Goal: Task Accomplishment & Management: Use online tool/utility

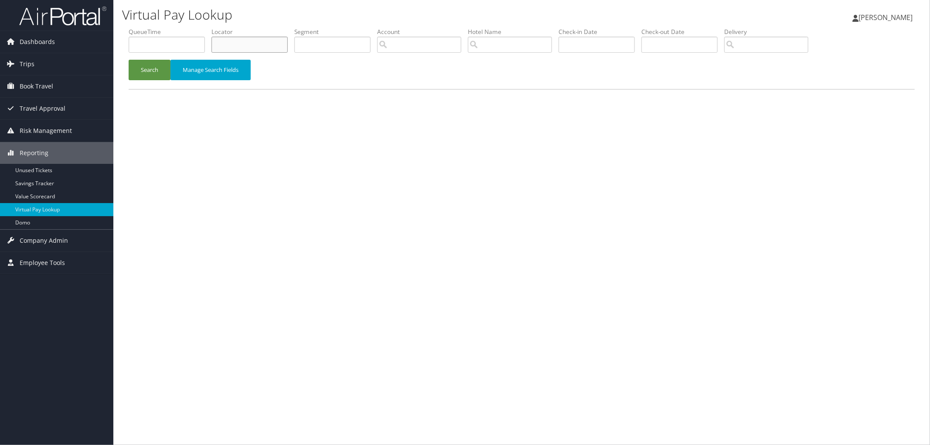
drag, startPoint x: 253, startPoint y: 45, endPoint x: 238, endPoint y: 46, distance: 14.8
click at [239, 46] on input "text" at bounding box center [250, 45] width 76 height 16
paste input "DG6JBZ"
type input "DG6JBZ"
click at [129, 60] on button "Search" at bounding box center [150, 70] width 42 height 21
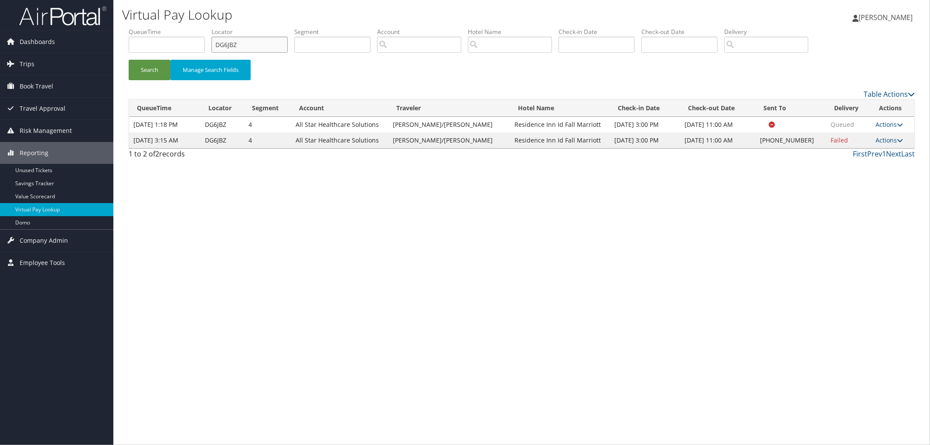
drag, startPoint x: 239, startPoint y: 41, endPoint x: 189, endPoint y: 45, distance: 50.3
click at [203, 27] on ul "QueueTime Locator DG6JBZ Segment Account Traveler Hotel Name Check-in Date Chec…" at bounding box center [522, 27] width 786 height 0
paste input "CXL5HN"
type input "CXL5HN"
click at [129, 60] on button "Search" at bounding box center [150, 70] width 42 height 21
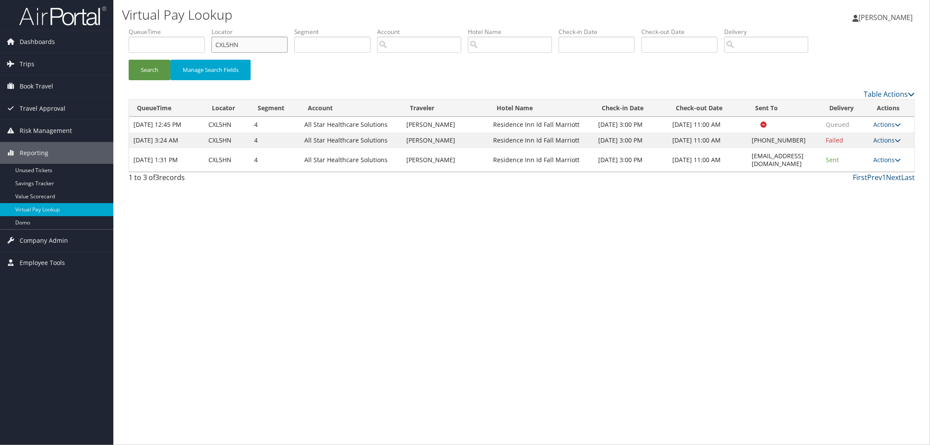
drag, startPoint x: 270, startPoint y: 48, endPoint x: 203, endPoint y: 51, distance: 67.2
click at [212, 27] on ul "QueueTime Locator CXL5HN Segment Account Traveler Hotel Name Check-in Date Chec…" at bounding box center [522, 27] width 786 height 0
paste input "DG6JBZ"
type input "DG6JBZ"
drag, startPoint x: 806, startPoint y: 157, endPoint x: 755, endPoint y: 155, distance: 51.5
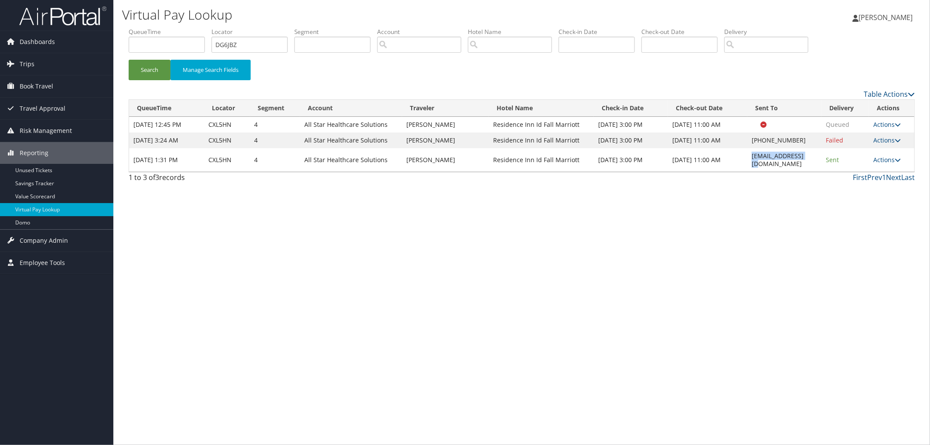
click at [752, 158] on td "idarifd@gmail.com" at bounding box center [785, 160] width 74 height 24
copy td "idarifd@gmail.com"
click at [146, 75] on button "Search" at bounding box center [150, 70] width 42 height 21
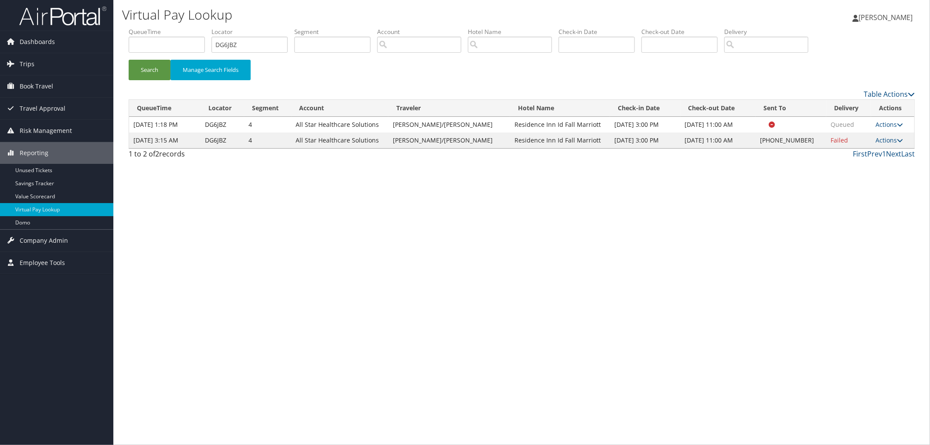
click at [888, 135] on td "Actions Resend Logs Delivery Information View Itinerary" at bounding box center [893, 141] width 43 height 16
click at [880, 136] on link "Actions" at bounding box center [889, 140] width 27 height 8
click at [885, 146] on link "Resend" at bounding box center [861, 153] width 75 height 15
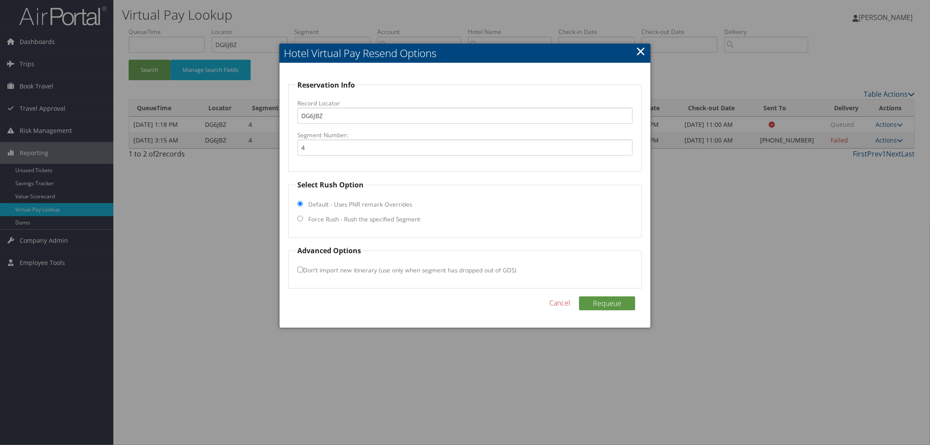
click at [341, 222] on label "Force Rush - Rush the specified Segment" at bounding box center [364, 219] width 112 height 9
click at [303, 222] on input "Force Rush - Rush the specified Segment" at bounding box center [300, 219] width 6 height 6
radio input "true"
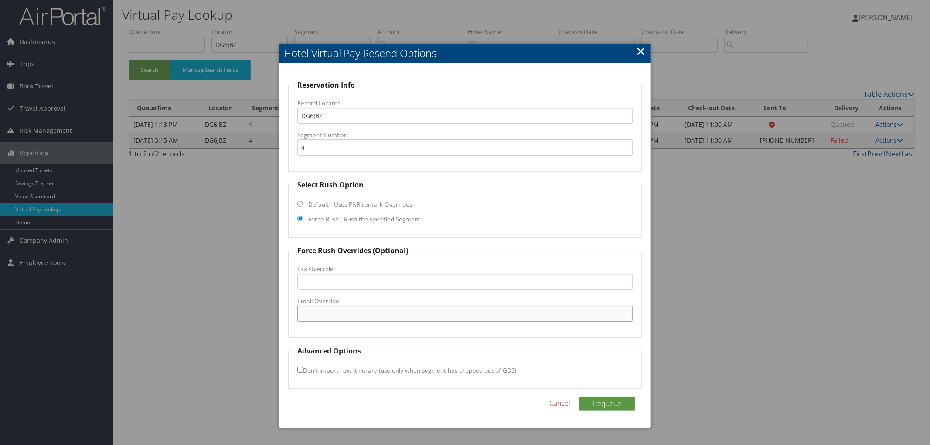
click at [312, 314] on input "Email Override" at bounding box center [464, 314] width 335 height 16
paste input "idarifd@gmail.com"
type input "idarifd@gmail.com"
click at [586, 399] on button "Requeue" at bounding box center [607, 404] width 56 height 14
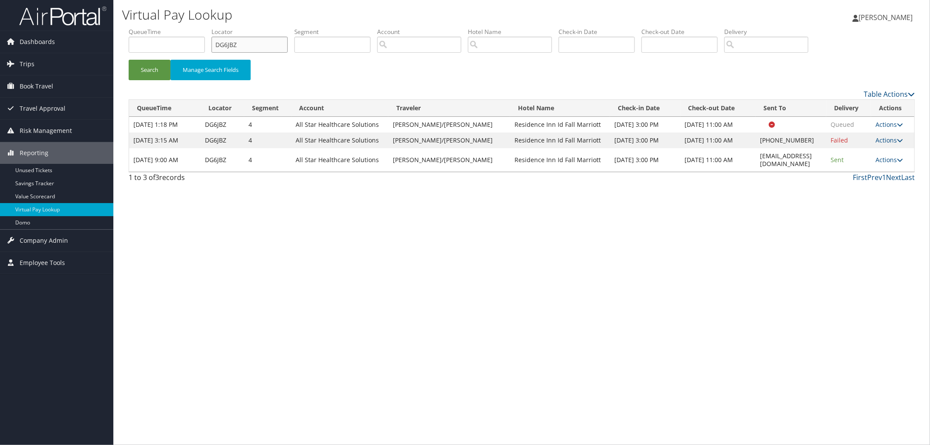
drag, startPoint x: 256, startPoint y: 44, endPoint x: 185, endPoint y: 42, distance: 71.6
click at [185, 27] on ul "QueueTime Locator DG6JBZ Segment Account Traveler Hotel Name Check-in Date Chec…" at bounding box center [522, 27] width 786 height 0
paste input "D82Z8L"
type input "D82Z8L"
click at [129, 60] on button "Search" at bounding box center [150, 70] width 42 height 21
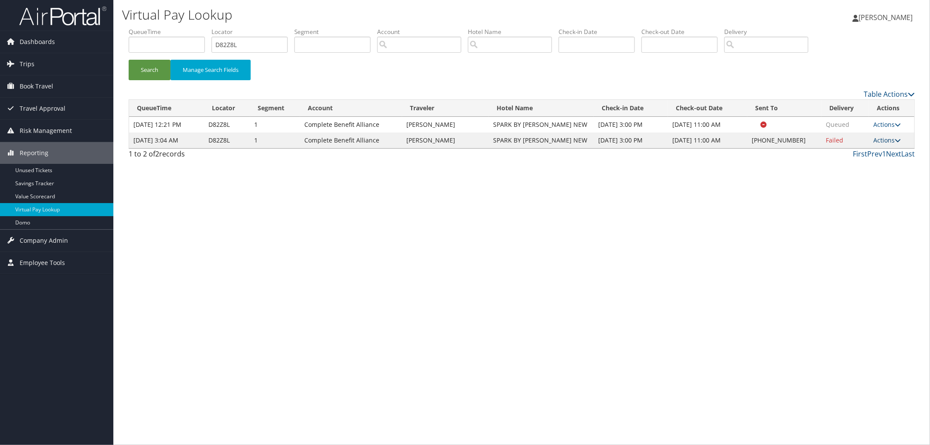
click at [891, 141] on link "Actions" at bounding box center [887, 140] width 27 height 8
click at [866, 193] on link "View Itinerary" at bounding box center [861, 197] width 75 height 15
click at [892, 145] on td "Actions Resend Logs Delivery Information View Itinerary" at bounding box center [891, 141] width 45 height 16
click at [893, 139] on link "Actions" at bounding box center [887, 140] width 27 height 8
click at [886, 149] on link "Resend" at bounding box center [861, 153] width 75 height 15
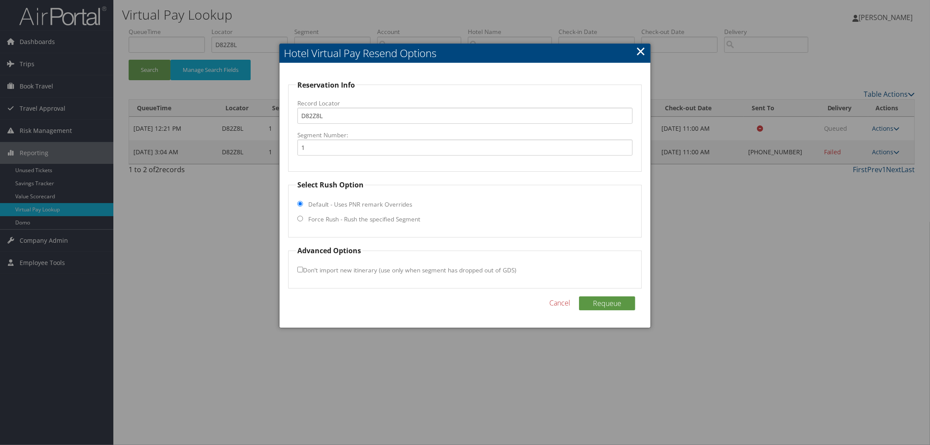
click at [364, 208] on label "Default - Uses PNR remark Overrides" at bounding box center [360, 204] width 104 height 9
click at [303, 207] on input "Default - Uses PNR remark Overrides" at bounding box center [300, 204] width 6 height 6
click at [363, 215] on fieldset "Select Rush Option Default - Uses PNR remark Overrides Force Rush - Rush the sp…" at bounding box center [465, 209] width 354 height 58
click at [363, 221] on label "Force Rush - Rush the specified Segment" at bounding box center [364, 219] width 112 height 9
click at [303, 221] on input "Force Rush - Rush the specified Segment" at bounding box center [300, 219] width 6 height 6
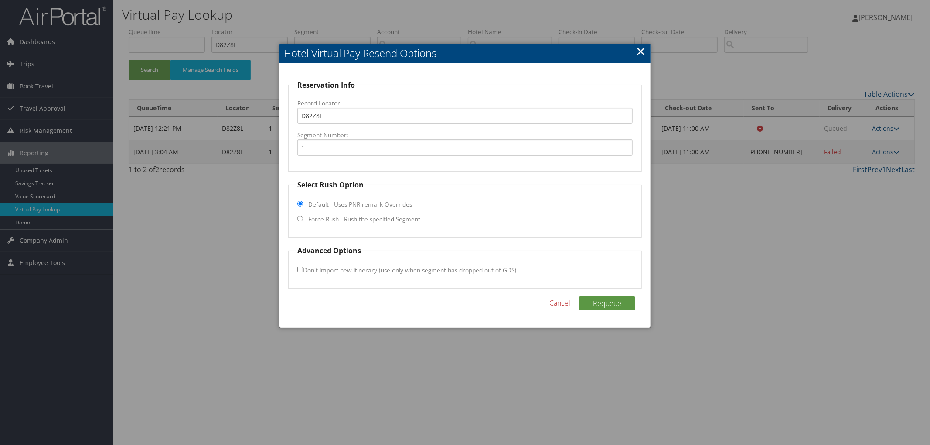
radio input "true"
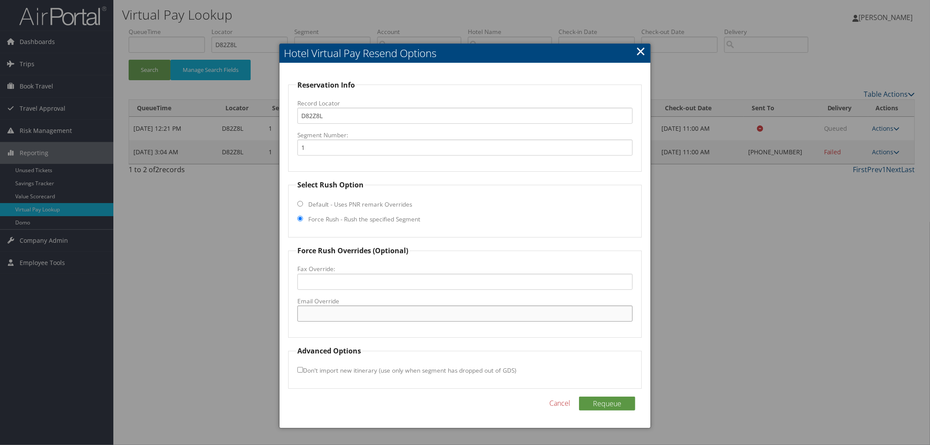
paste input "reservationsnewcomerstown@gmail.com"
type input "reservationsnewcomerstown@gmail.com"
click at [603, 406] on button "Requeue" at bounding box center [607, 404] width 56 height 14
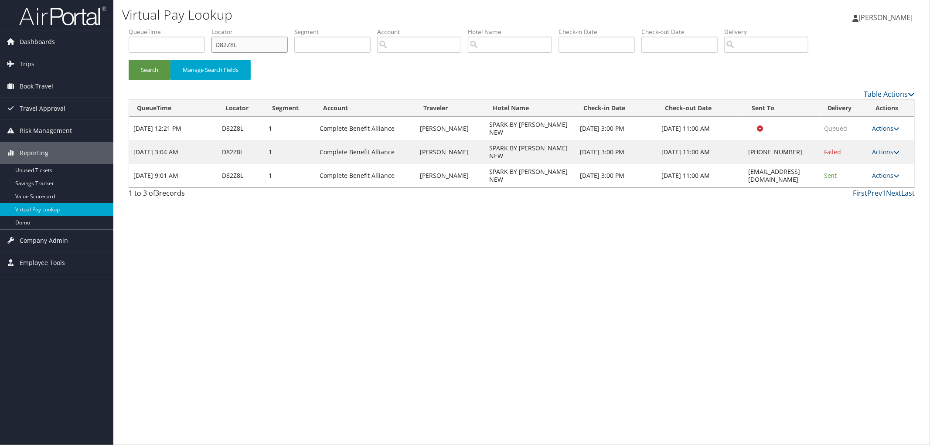
drag, startPoint x: 246, startPoint y: 40, endPoint x: 205, endPoint y: 36, distance: 41.2
click at [205, 27] on ul "QueueTime Locator D82Z8L Segment Account Traveler Hotel Name Check-in Date Chec…" at bounding box center [522, 27] width 786 height 0
paste input "DNT83H"
type input "DNT83H"
click at [129, 60] on button "Search" at bounding box center [150, 70] width 42 height 21
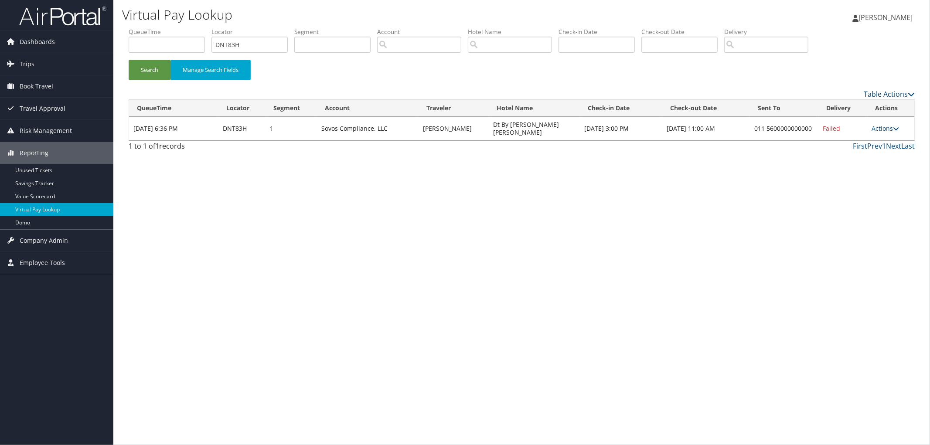
click at [883, 121] on td "Actions Resend Logs Delivery Information View Itinerary" at bounding box center [891, 129] width 47 height 24
click at [884, 127] on link "Actions" at bounding box center [885, 128] width 27 height 8
click at [870, 182] on link "View Itinerary" at bounding box center [861, 185] width 75 height 15
click at [883, 128] on link "Actions" at bounding box center [885, 128] width 27 height 8
click at [875, 144] on link "Resend" at bounding box center [861, 141] width 75 height 15
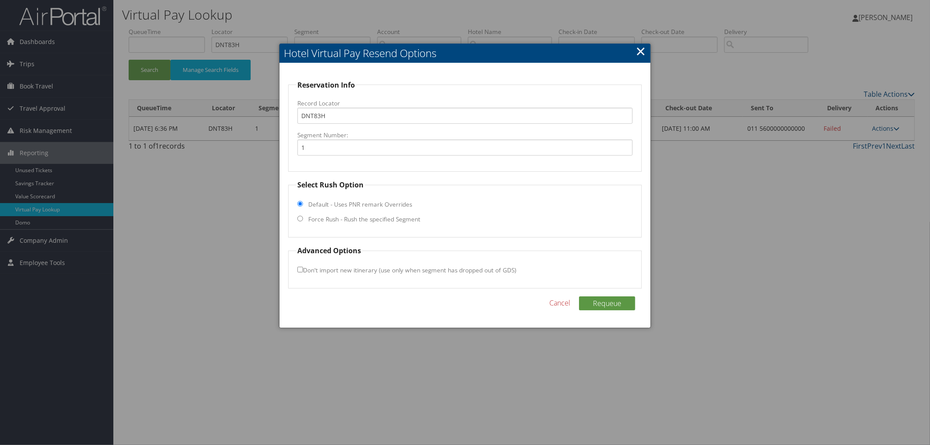
click at [397, 220] on label "Force Rush - Rush the specified Segment" at bounding box center [364, 219] width 112 height 9
click at [303, 220] on input "Force Rush - Rush the specified Segment" at bounding box center [300, 219] width 6 height 6
radio input "true"
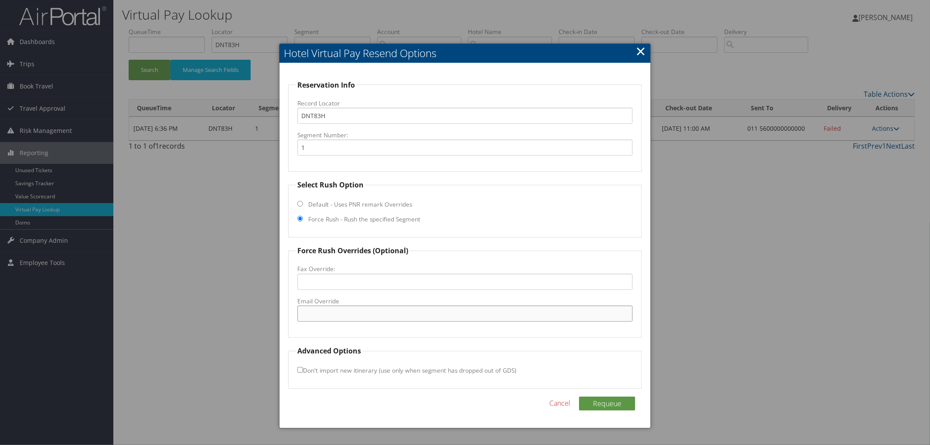
paste input "SCLSK_DT_Hotel@hilton.com"
type input "SCLSK_DT_Hotel@hilton.com"
click at [598, 400] on button "Requeue" at bounding box center [607, 404] width 56 height 14
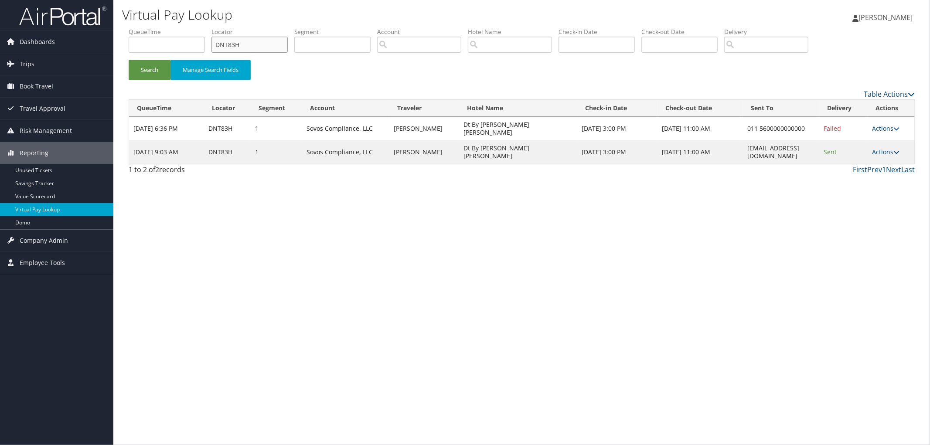
drag, startPoint x: 269, startPoint y: 42, endPoint x: 198, endPoint y: 42, distance: 70.7
click at [198, 27] on ul "QueueTime Locator DNT83H Segment Account Traveler Hotel Name Check-in Date Chec…" at bounding box center [522, 27] width 786 height 0
paste input "DM9CHV"
type input "DM9CHV"
click at [129, 60] on button "Search" at bounding box center [150, 70] width 42 height 21
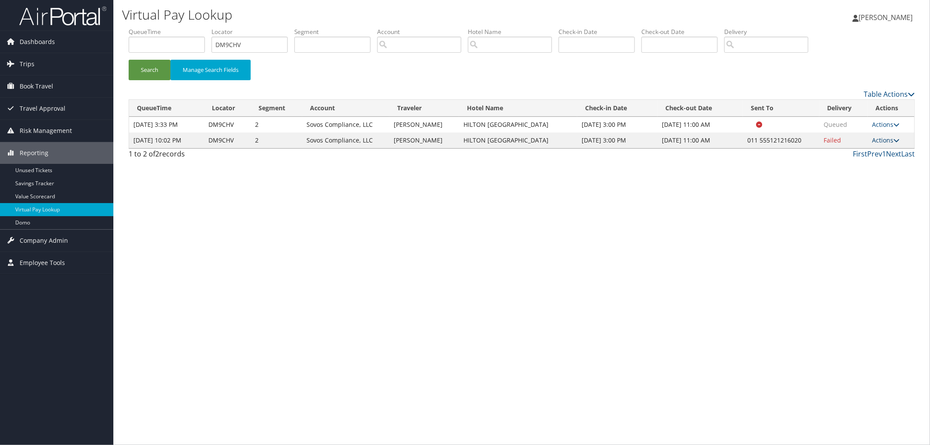
click at [885, 144] on td "Actions Resend Logs Delivery Information View Itinerary" at bounding box center [891, 141] width 47 height 16
click at [886, 142] on link "Actions" at bounding box center [885, 140] width 27 height 8
click at [877, 198] on link "View Itinerary" at bounding box center [861, 197] width 75 height 15
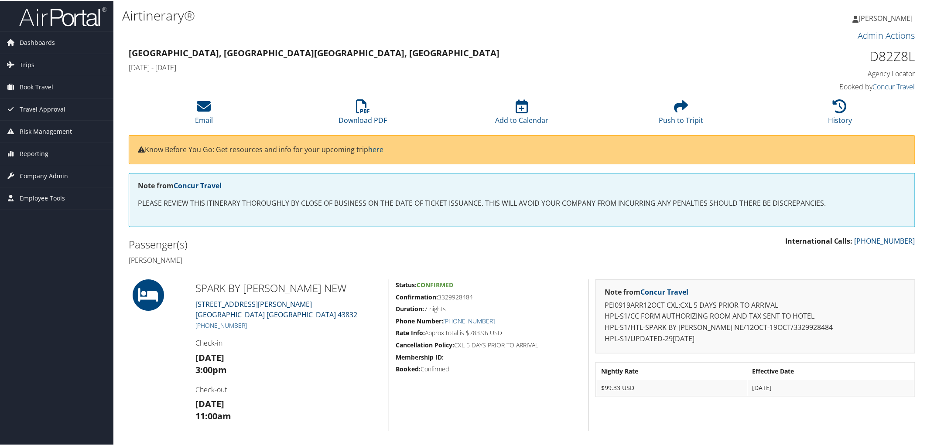
click at [265, 300] on link "200 Morris Crossing Ave Newcomerstown OH 43832" at bounding box center [276, 309] width 162 height 20
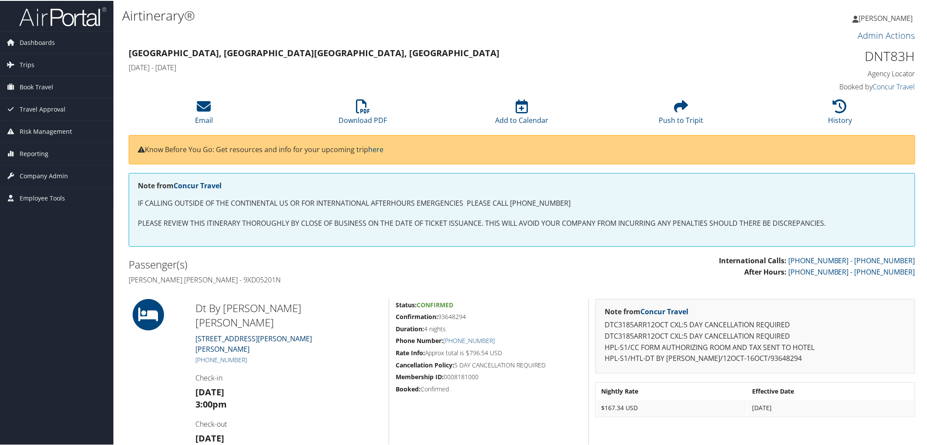
click at [270, 333] on link "[STREET_ADDRESS][PERSON_NAME][PERSON_NAME]" at bounding box center [253, 343] width 116 height 20
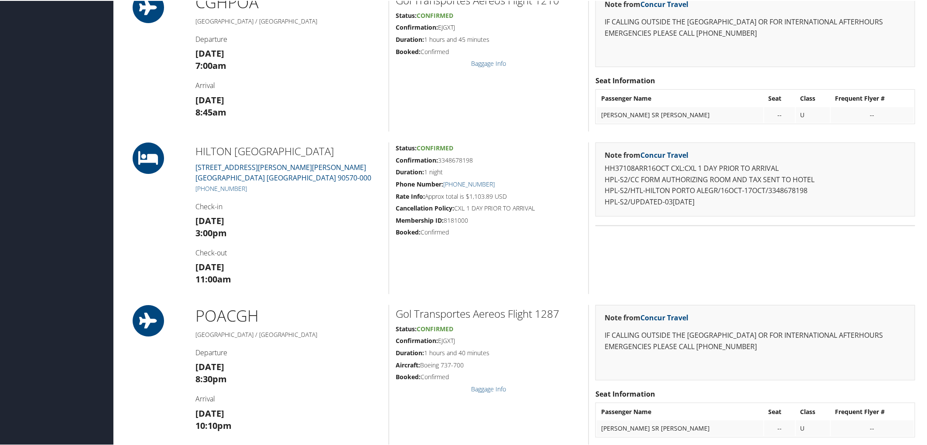
scroll to position [339, 0]
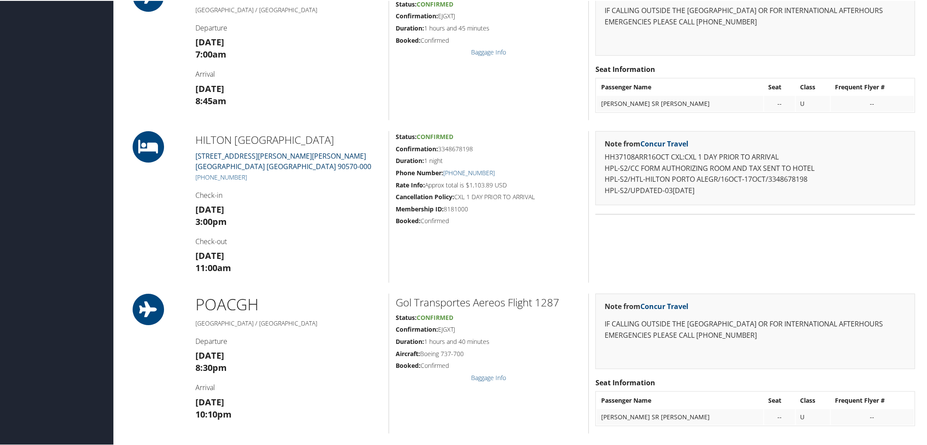
click at [269, 154] on link "Rua Olavo Barreto Viana 18 Porto Alegre RS 90570-000" at bounding box center [283, 160] width 176 height 20
